Goal: Book appointment/travel/reservation

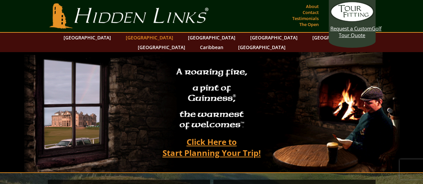
click at [142, 36] on link "[GEOGRAPHIC_DATA]" at bounding box center [149, 38] width 54 height 10
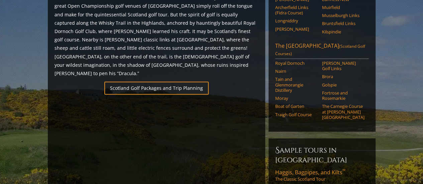
scroll to position [423, 0]
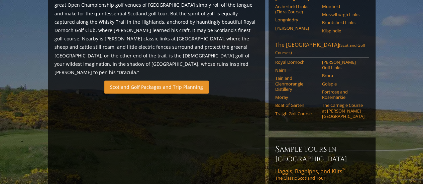
click at [180, 81] on link "Scotland Golf Packages and Trip Planning" at bounding box center [156, 87] width 104 height 13
